Goal: Answer question/provide support: Answer question/provide support

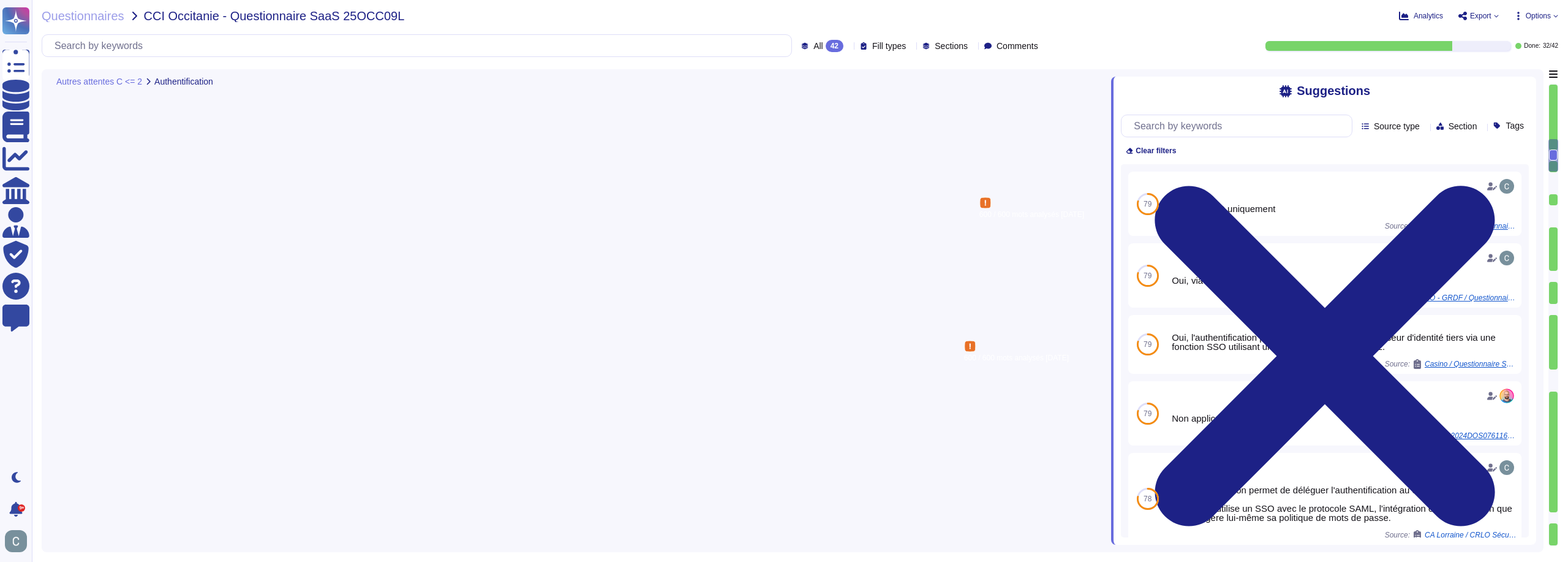
type textarea "Lors de la création d'un utilisateur, chaque utilisateur a la possibilité de ch…"
type textarea "Lor, ip dolorsit ametcon ad elit s'doeiusmodtempori utlab-etdolore (MAG) ali en…"
type textarea "AssessFirst propose la délégation d'authentification via un fournisseur d'ident…"
type textarea "Non, l'application mobile ne permet pas un accès à tous les profils/groupes. Le…"
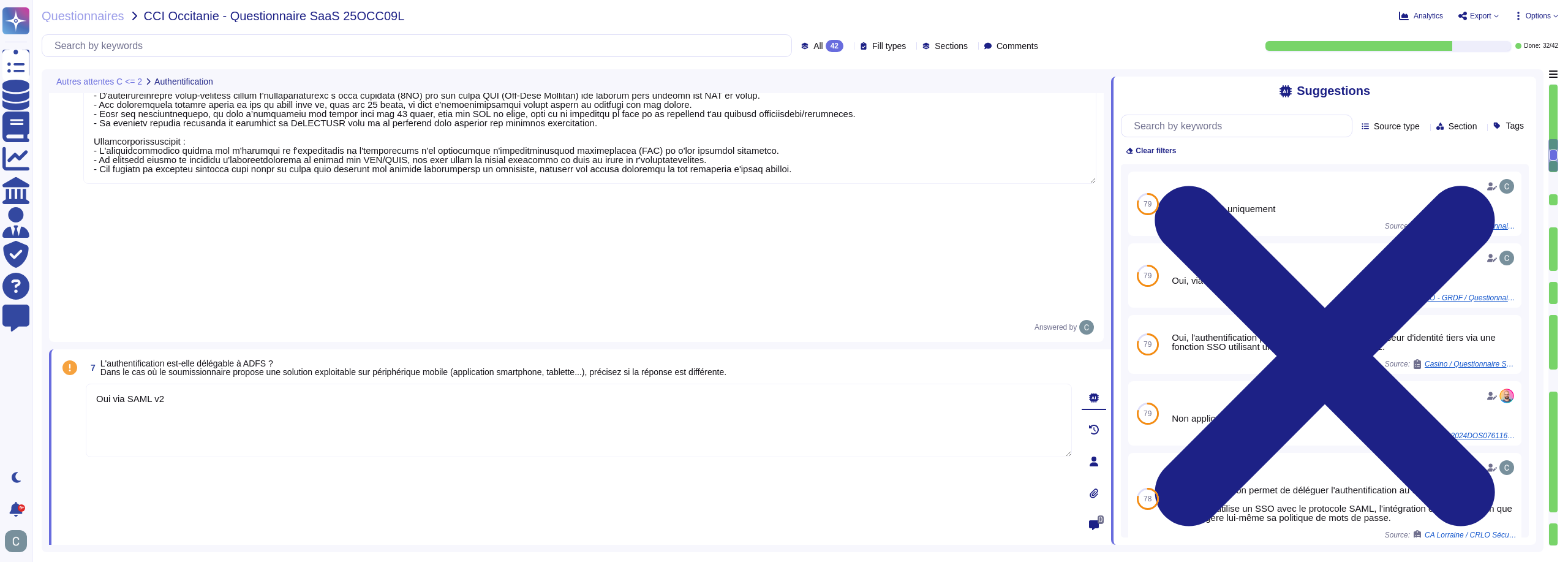
scroll to position [1470, 0]
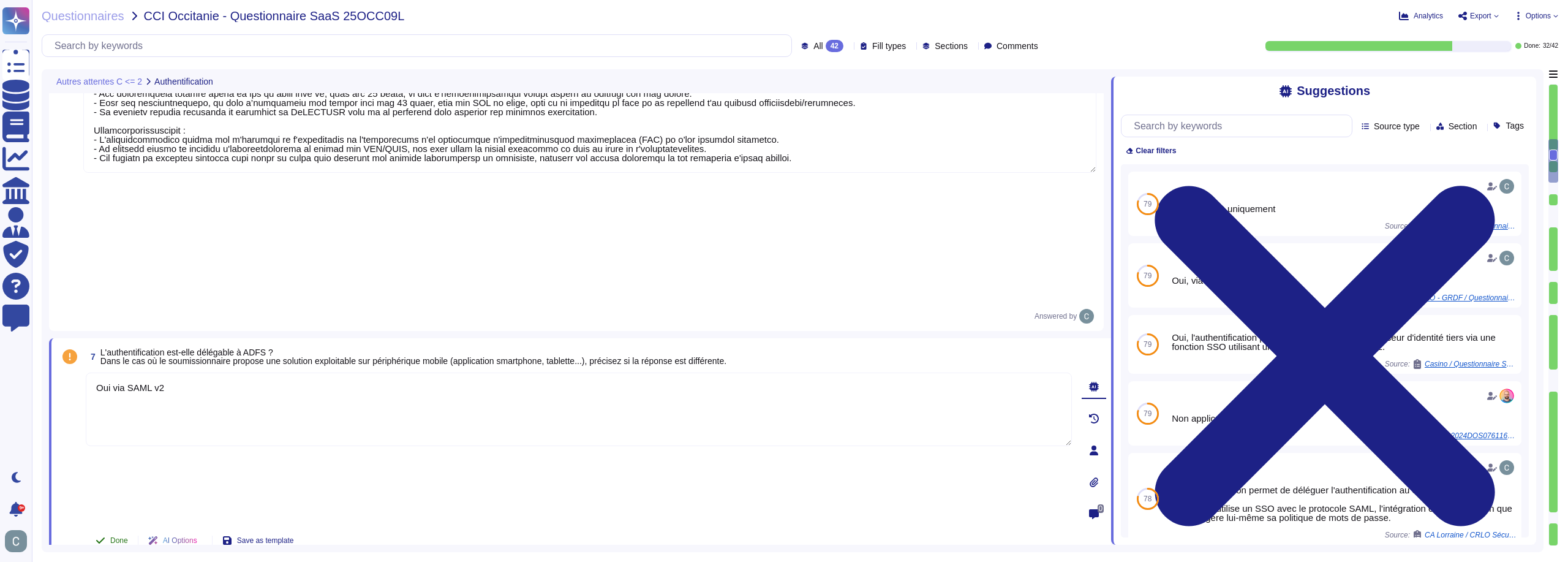
type textarea "Oui via SAML v2"
click at [94, 538] on button "Done" at bounding box center [112, 549] width 52 height 24
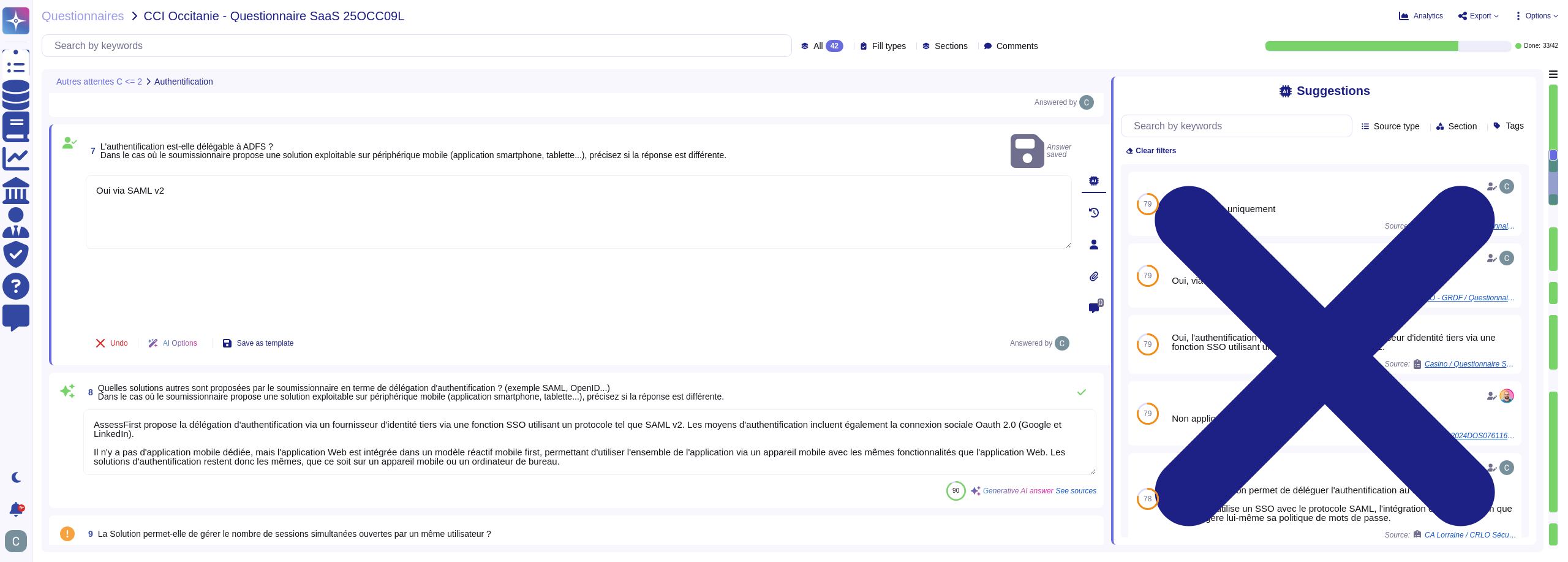
type textarea "Non, le client ne peut pas gérer lui-même les comptes à privilège, tels que les…"
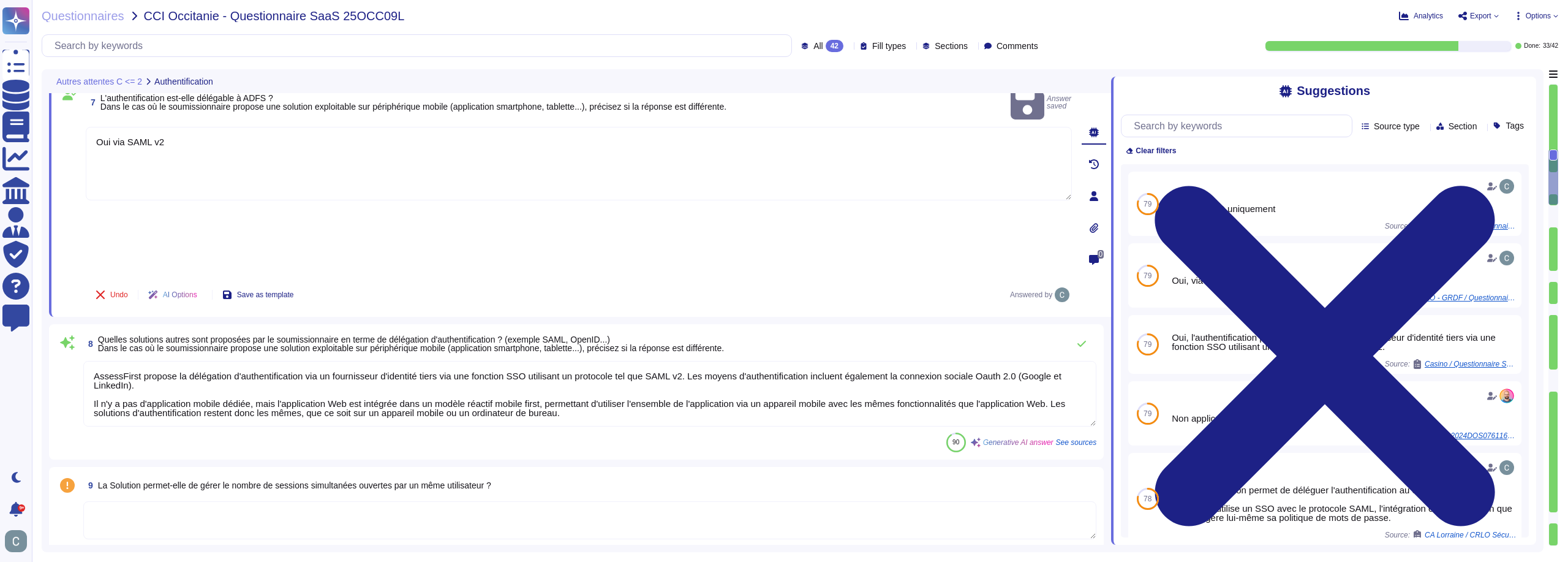
scroll to position [1654, 0]
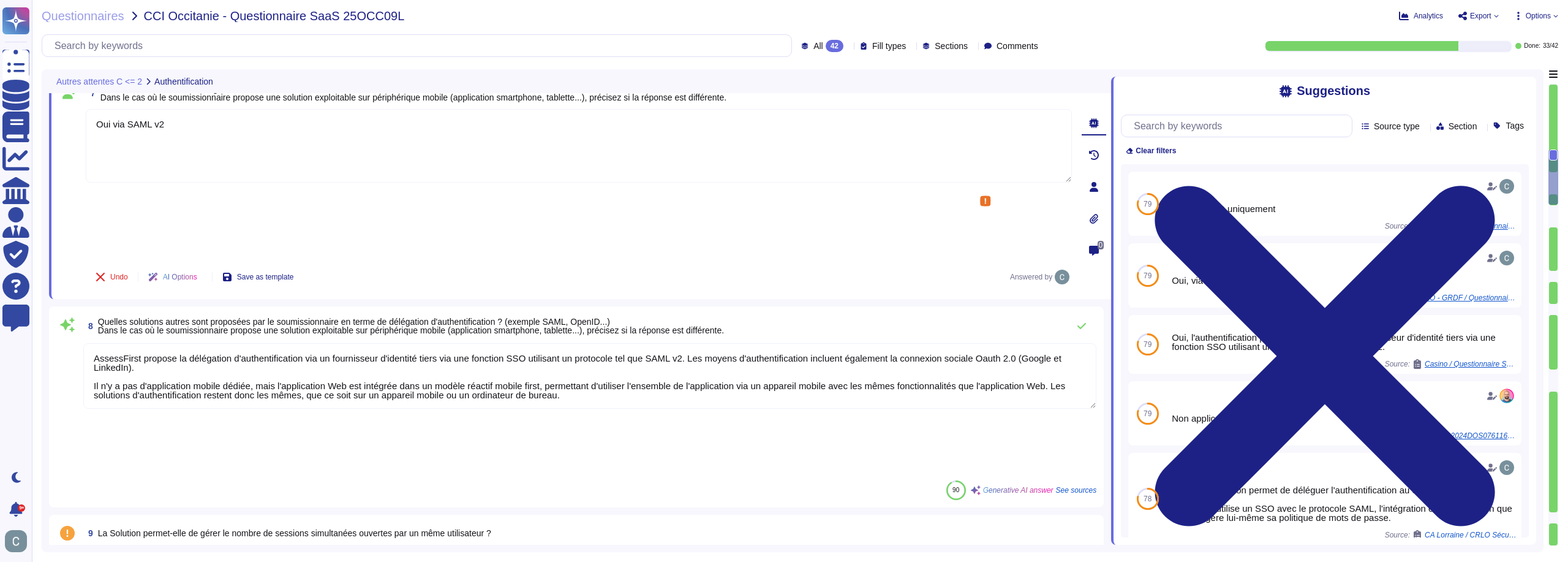
drag, startPoint x: 562, startPoint y: 203, endPoint x: 114, endPoint y: 188, distance: 448.3
click at [114, 343] on textarea "AssessFirst propose la délégation d'authentification via un fournisseur d'ident…" at bounding box center [590, 376] width 1013 height 65
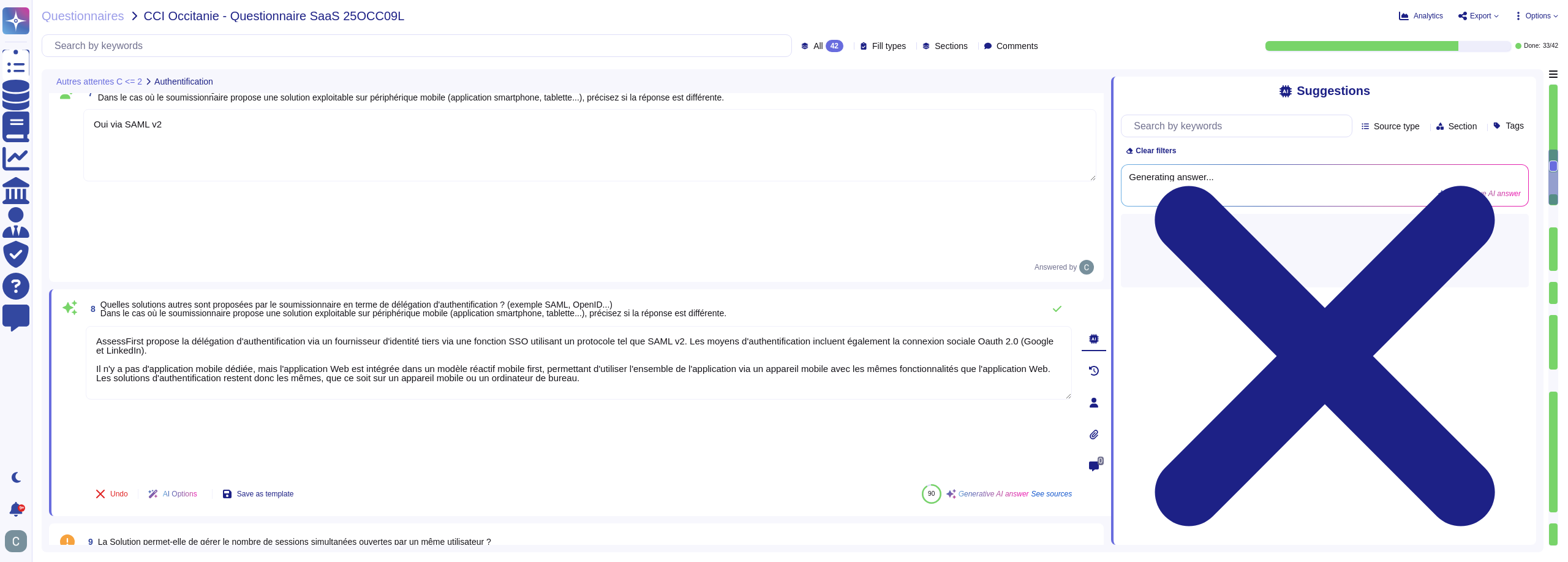
click at [559, 326] on textarea "AssessFirst propose la délégation d'authentification via un fournisseur d'ident…" at bounding box center [579, 363] width 986 height 74
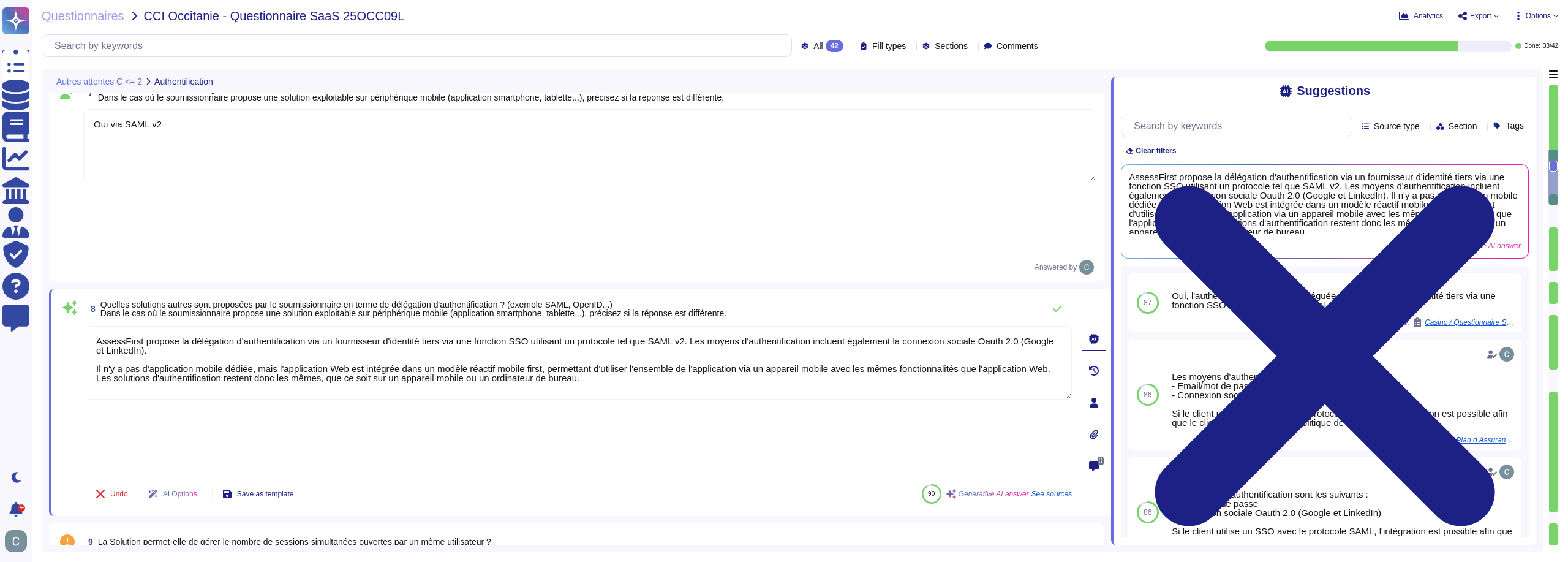
drag, startPoint x: 586, startPoint y: 181, endPoint x: 98, endPoint y: 157, distance: 488.6
click at [98, 326] on textarea "AssessFirst propose la délégation d'authentification via un fournisseur d'ident…" at bounding box center [579, 363] width 986 height 74
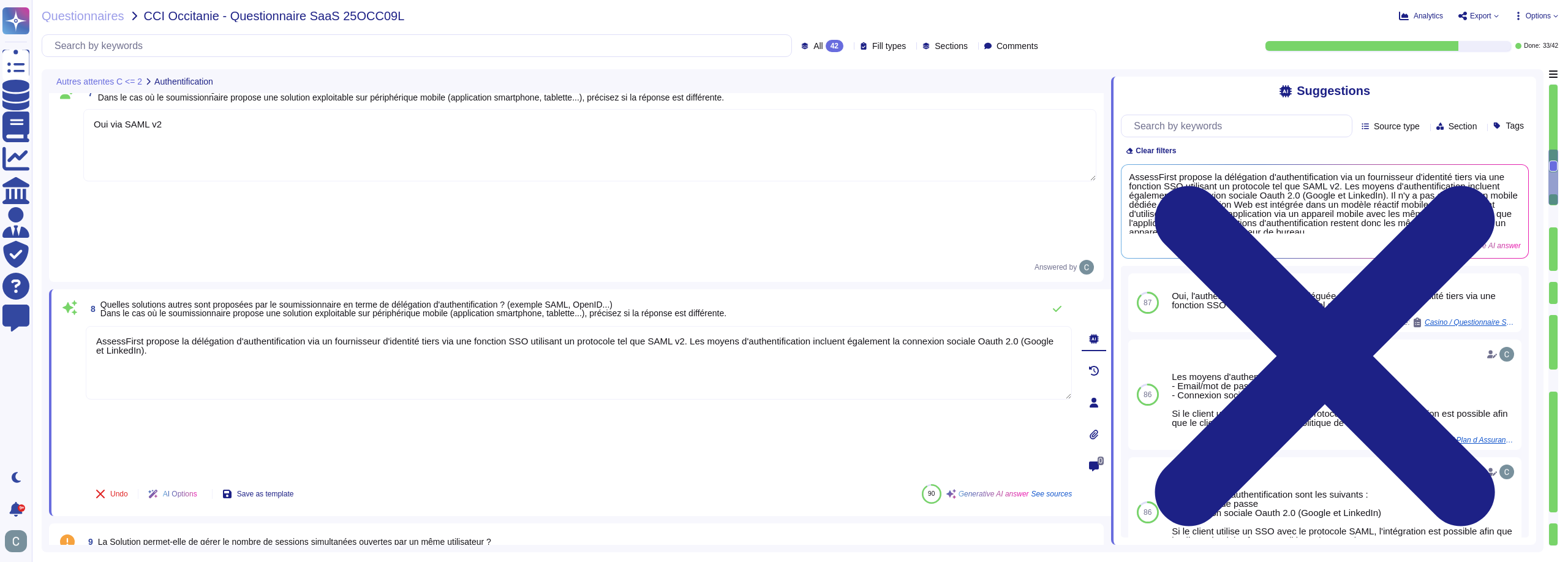
click at [365, 326] on textarea "AssessFirst propose la délégation d'authentification via un fournisseur d'ident…" at bounding box center [579, 363] width 986 height 74
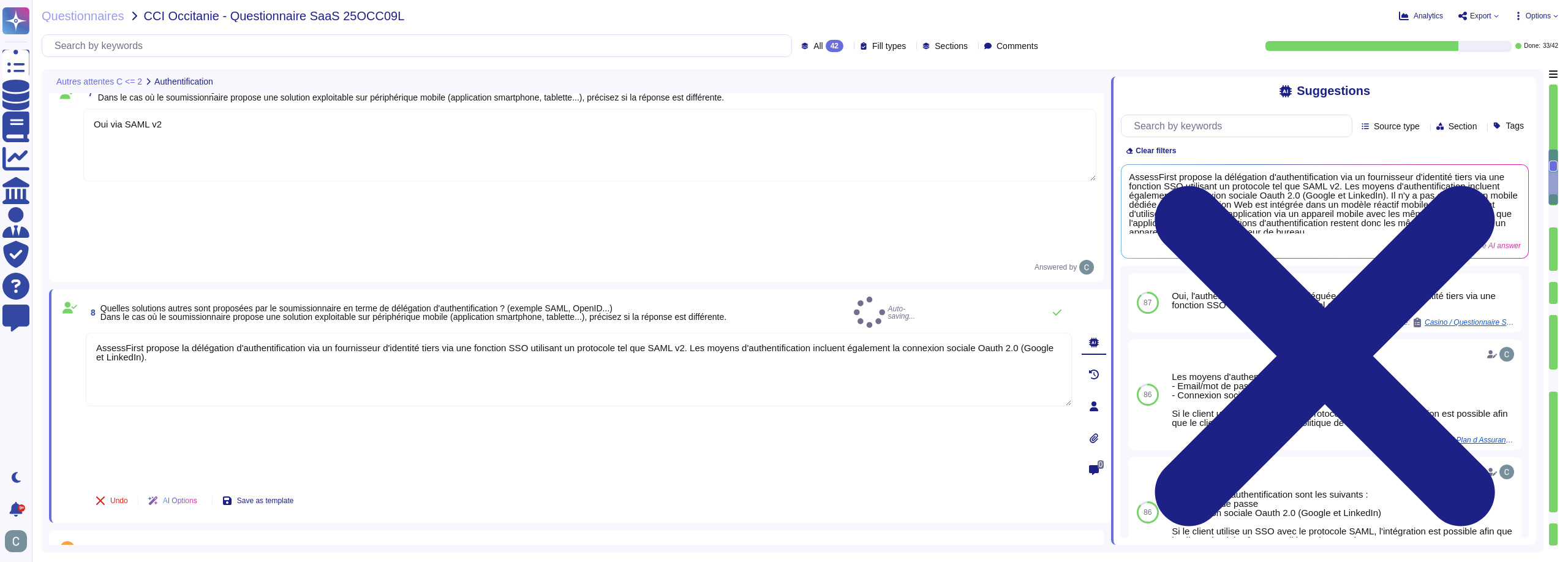
type textarea "AssessFirst propose la délégation d'authentification via un fournisseur d'ident…"
click at [378, 333] on div "AssessFirst propose la délégation d'authentification via un fournisseur d'ident…" at bounding box center [579, 406] width 986 height 148
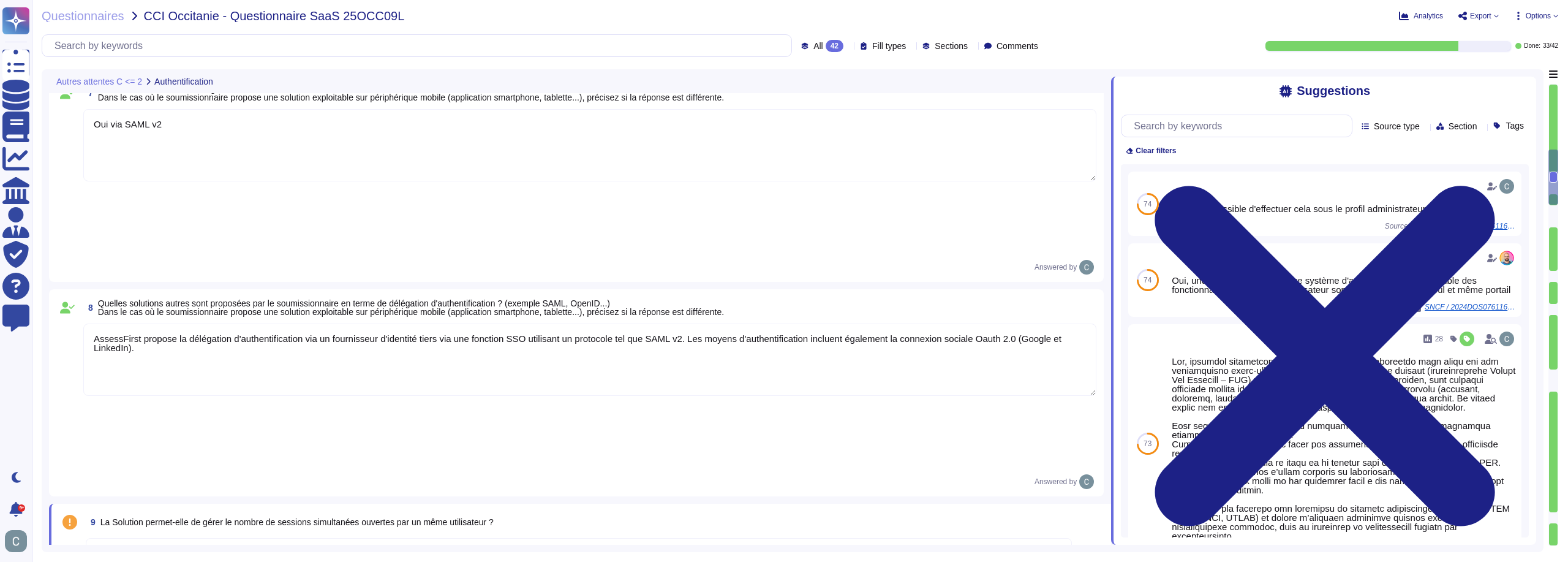
click at [181, 517] on span "La Solution permet-elle de gérer le nombre de sessions simultanées ouvertes par…" at bounding box center [297, 522] width 393 height 10
copy span "La Solution permet-elle de gérer le nombre de sessions simultanées ouvertes par…"
